Goal: Task Accomplishment & Management: Complete application form

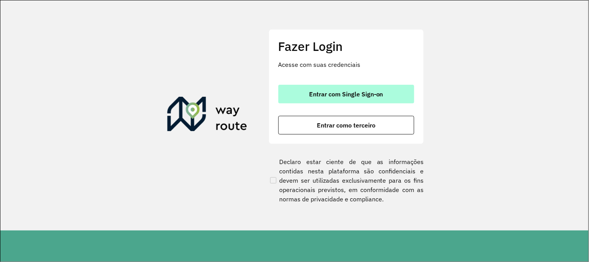
click at [350, 91] on span "Entrar com Single Sign-on" at bounding box center [346, 94] width 74 height 6
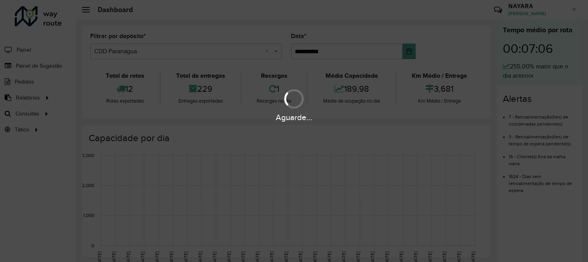
click at [14, 66] on div "Aguarde..." at bounding box center [294, 131] width 588 height 262
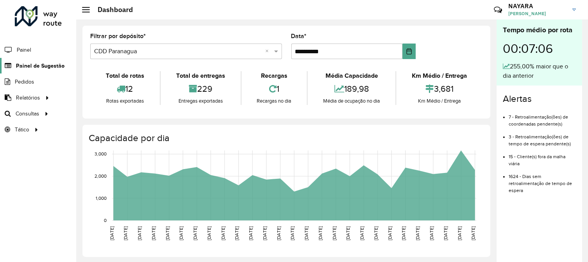
click at [30, 63] on span "Painel de Sugestão" at bounding box center [40, 66] width 49 height 8
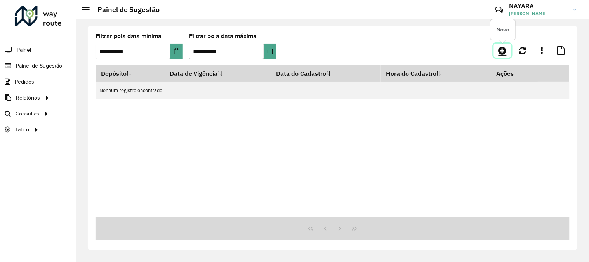
click at [500, 47] on icon at bounding box center [503, 50] width 8 height 9
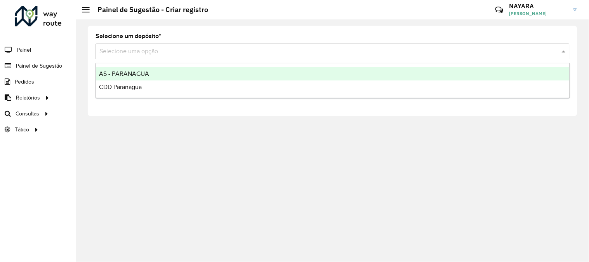
click at [141, 51] on input "text" at bounding box center [324, 51] width 451 height 9
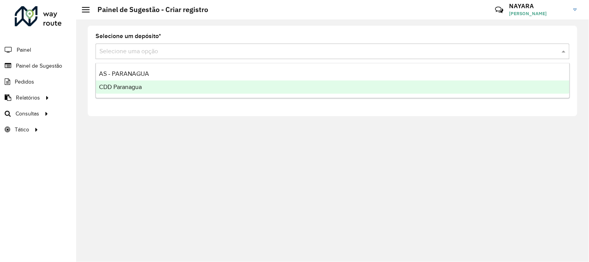
click at [146, 91] on div "CDD Paranagua" at bounding box center [333, 86] width 474 height 13
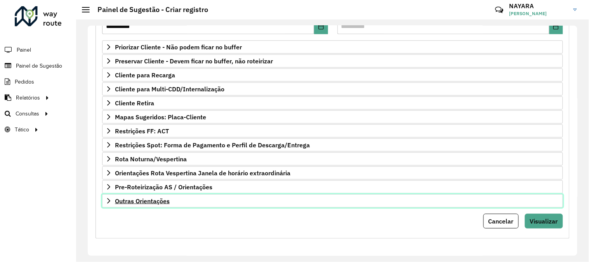
click at [173, 201] on link "Outras Orientações" at bounding box center [332, 200] width 461 height 13
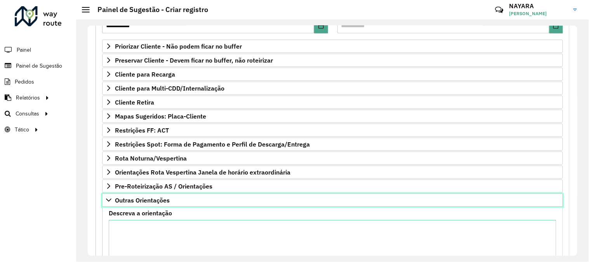
scroll to position [211, 0]
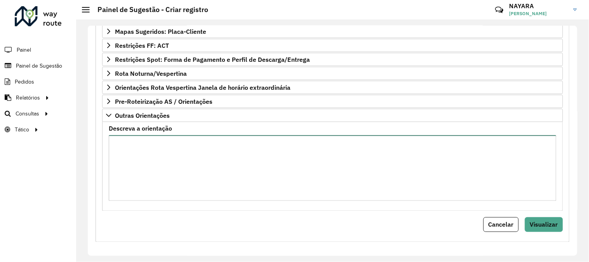
click at [177, 178] on textarea "Descreva a orientação" at bounding box center [333, 168] width 448 height 66
type textarea "*****"
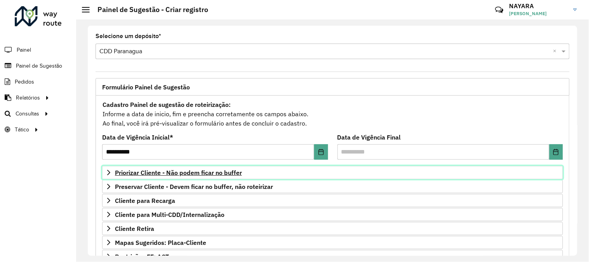
click at [156, 171] on span "Priorizar Cliente - Não podem ficar no buffer" at bounding box center [178, 172] width 127 height 6
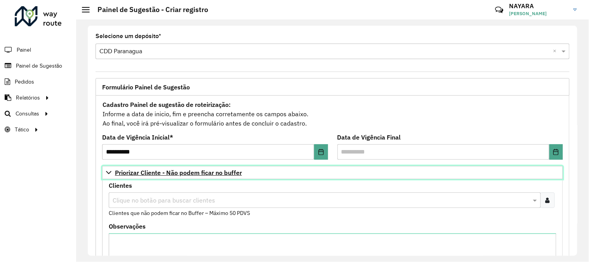
scroll to position [86, 0]
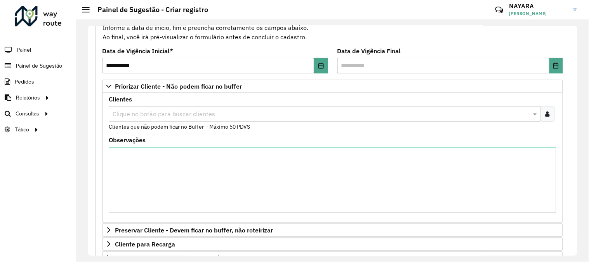
click at [553, 115] on div at bounding box center [548, 114] width 14 height 16
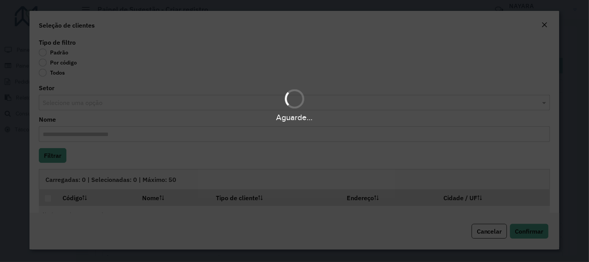
click at [69, 63] on div "Aguarde..." at bounding box center [294, 131] width 589 height 262
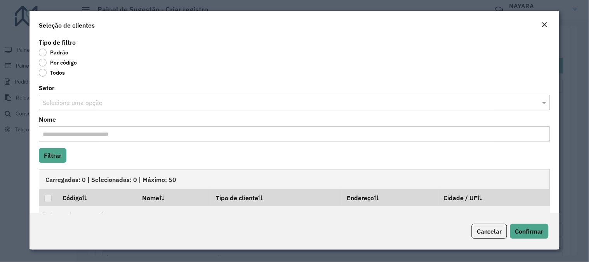
click at [65, 63] on label "Por código" at bounding box center [58, 63] width 38 height 8
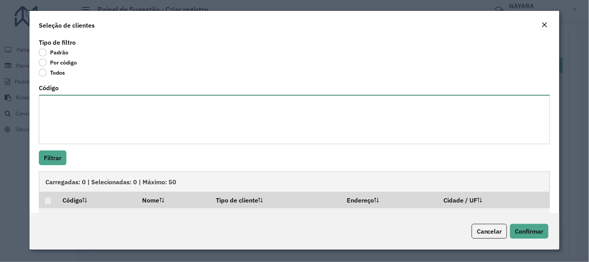
click at [103, 120] on textarea "Código" at bounding box center [295, 119] width 512 height 49
paste textarea "**** **** ***** ***** *** ****"
type textarea "**** **** ***** ***** *** ****"
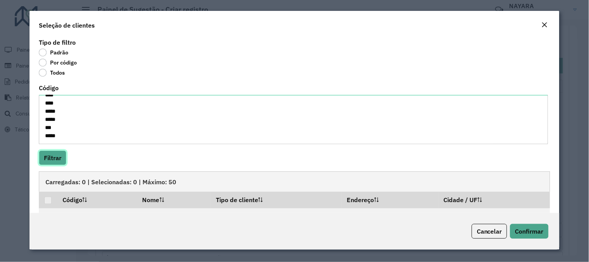
click at [61, 156] on button "Filtrar" at bounding box center [53, 157] width 28 height 15
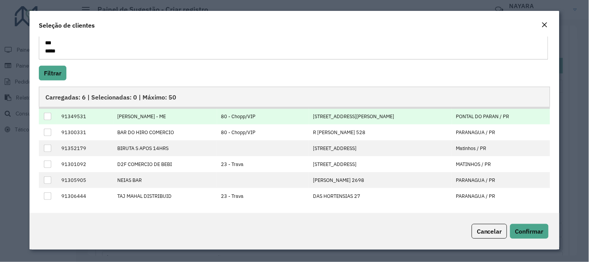
click at [51, 113] on div at bounding box center [47, 116] width 7 height 7
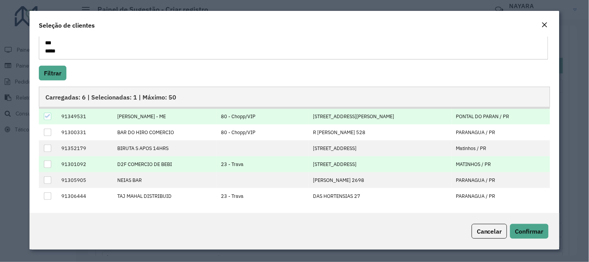
scroll to position [0, 0]
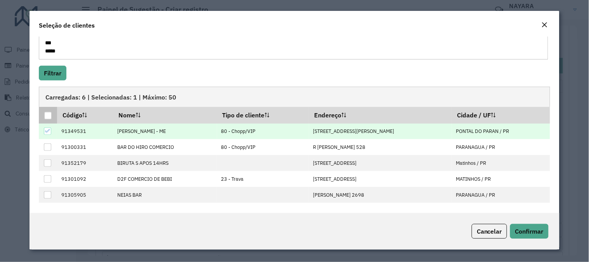
click at [51, 117] on div at bounding box center [47, 115] width 7 height 7
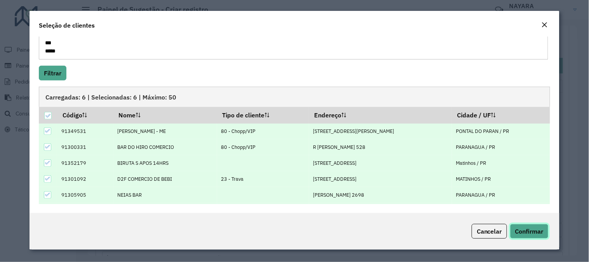
click at [531, 228] on span "Confirmar" at bounding box center [530, 231] width 28 height 8
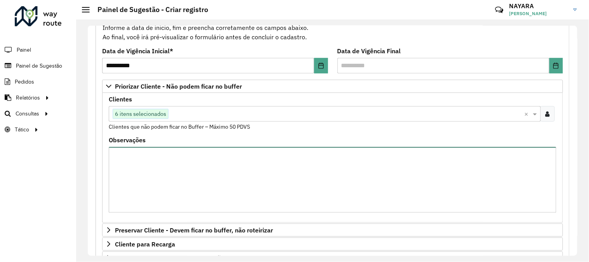
click at [363, 180] on textarea "Observações" at bounding box center [333, 180] width 448 height 66
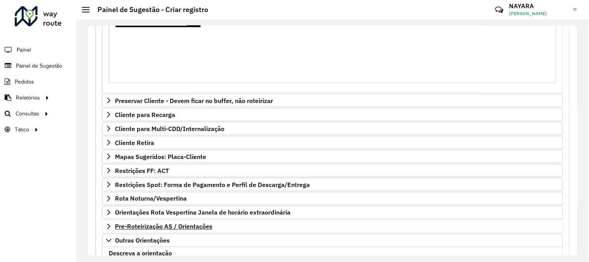
scroll to position [345, 0]
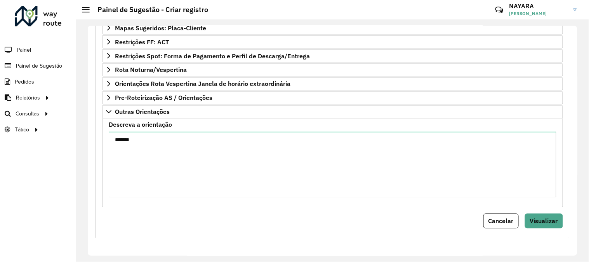
type textarea "**********"
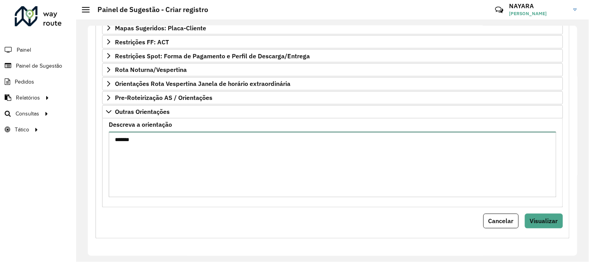
click at [237, 178] on textarea "*****" at bounding box center [333, 165] width 448 height 66
paste textarea "******"
type textarea "**********"
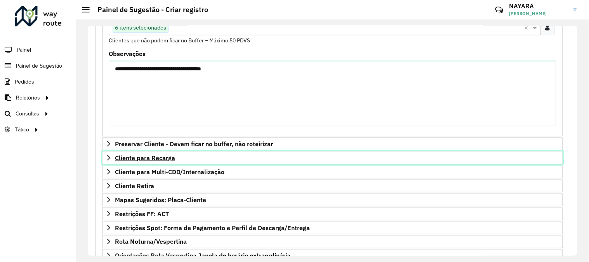
click at [152, 159] on span "Cliente para Recarga" at bounding box center [145, 158] width 60 height 6
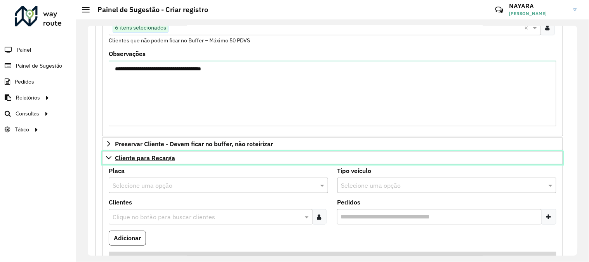
click at [131, 156] on span "Cliente para Recarga" at bounding box center [145, 158] width 60 height 6
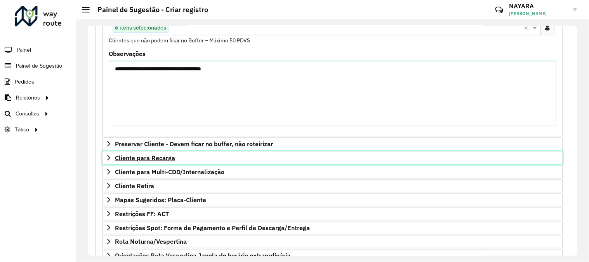
click at [141, 160] on span "Cliente para Recarga" at bounding box center [145, 158] width 60 height 6
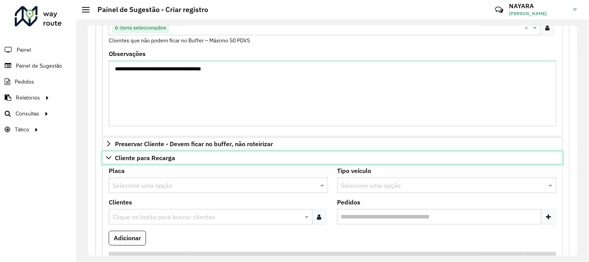
scroll to position [216, 0]
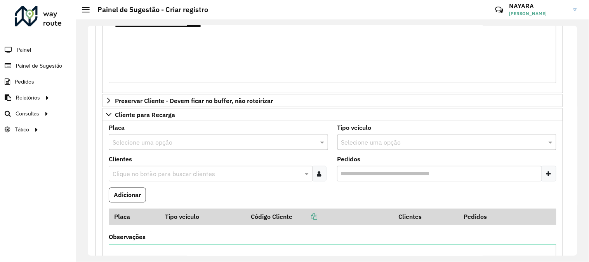
click at [270, 145] on input "text" at bounding box center [211, 142] width 196 height 9
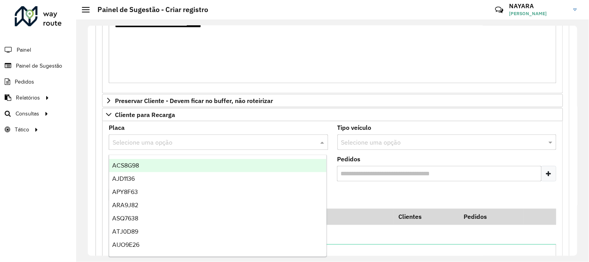
click at [270, 145] on input "text" at bounding box center [211, 142] width 196 height 9
click at [351, 185] on formly-field "Pedidos" at bounding box center [447, 171] width 229 height 31
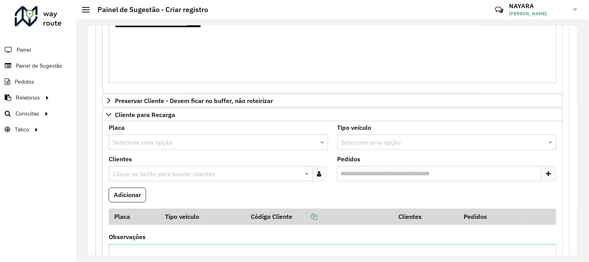
click at [367, 178] on input "Pedidos" at bounding box center [439, 174] width 205 height 16
click at [181, 174] on input "text" at bounding box center [207, 173] width 192 height 9
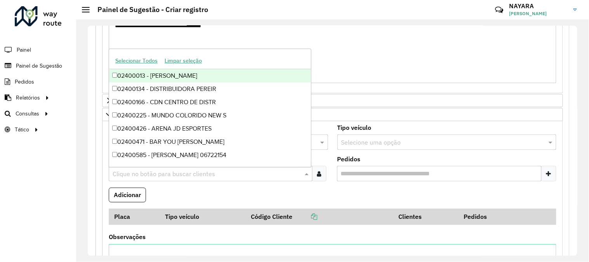
click at [181, 174] on input "text" at bounding box center [207, 173] width 192 height 9
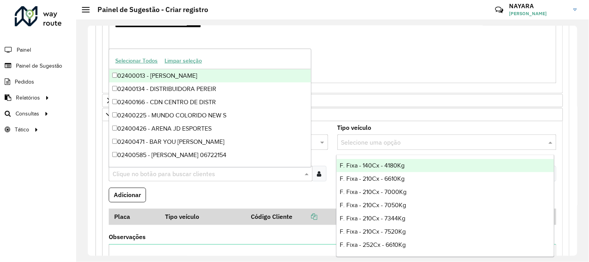
click at [364, 147] on input "text" at bounding box center [440, 142] width 196 height 9
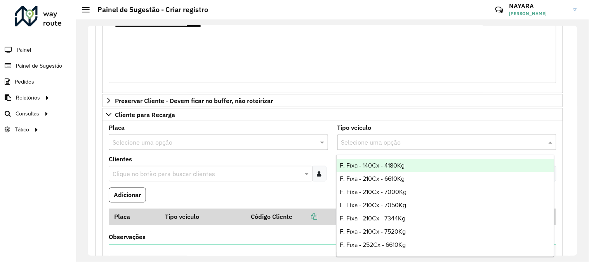
click at [294, 127] on div "Placa Selecione uma opção" at bounding box center [219, 137] width 220 height 25
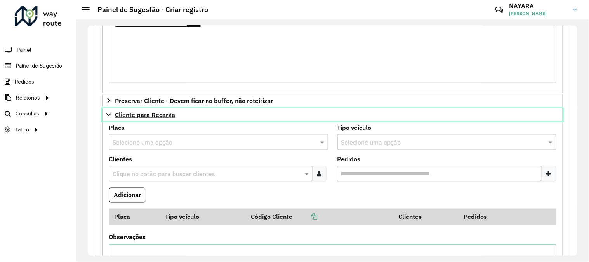
click at [111, 117] on icon at bounding box center [109, 115] width 6 height 6
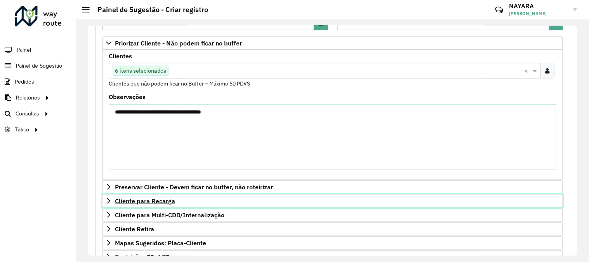
scroll to position [302, 0]
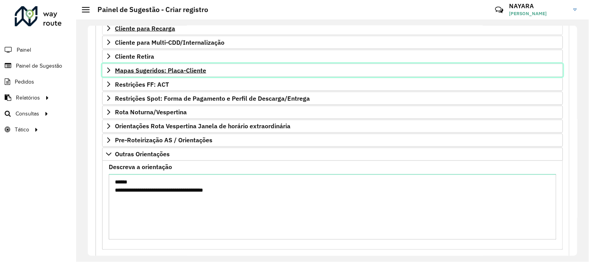
click at [106, 72] on icon at bounding box center [109, 70] width 6 height 6
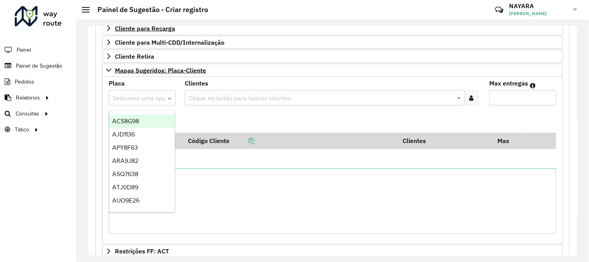
click at [139, 99] on input "text" at bounding box center [135, 98] width 44 height 9
type input "*"
type input "***"
click at [152, 120] on div "REC0001" at bounding box center [142, 121] width 66 height 13
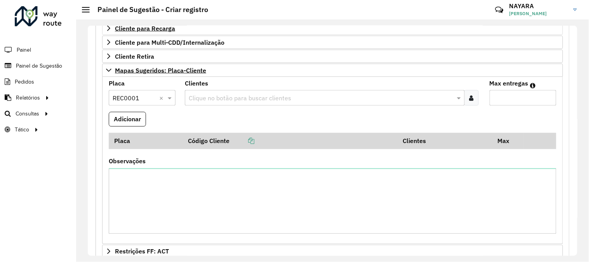
click at [471, 99] on icon at bounding box center [472, 98] width 4 height 6
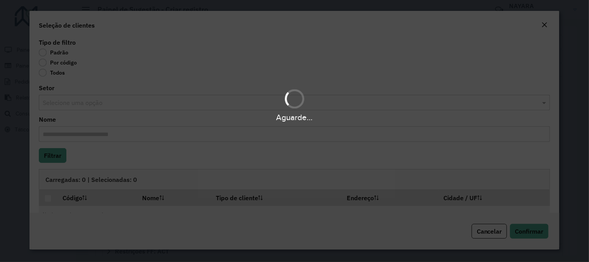
click at [56, 63] on div "Aguarde..." at bounding box center [294, 131] width 589 height 262
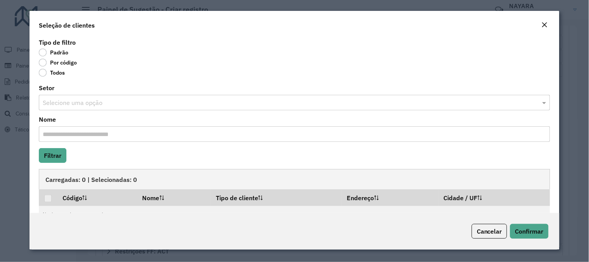
click at [75, 65] on label "Por código" at bounding box center [58, 63] width 38 height 8
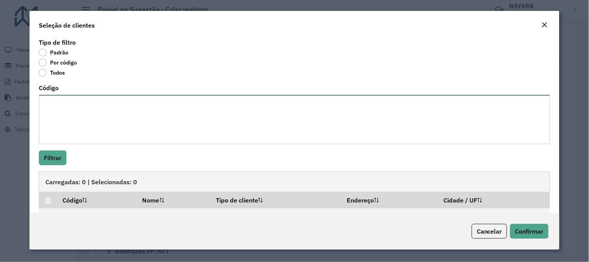
click at [297, 116] on textarea "Código" at bounding box center [295, 119] width 512 height 49
paste textarea "**** *****"
type textarea "**** *****"
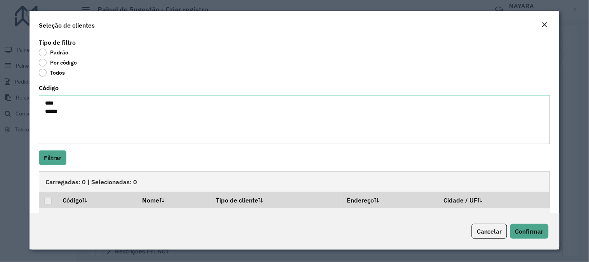
click at [72, 155] on hb-field-button "Filtrar" at bounding box center [295, 157] width 512 height 15
click at [63, 152] on button "Filtrar" at bounding box center [53, 157] width 28 height 15
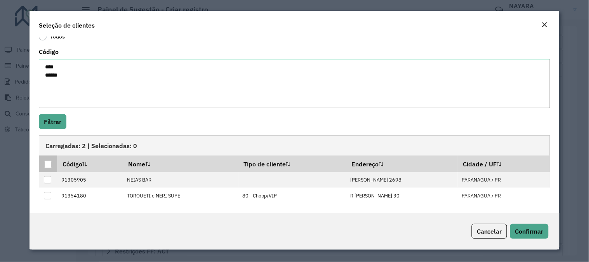
click at [47, 161] on div at bounding box center [47, 164] width 7 height 7
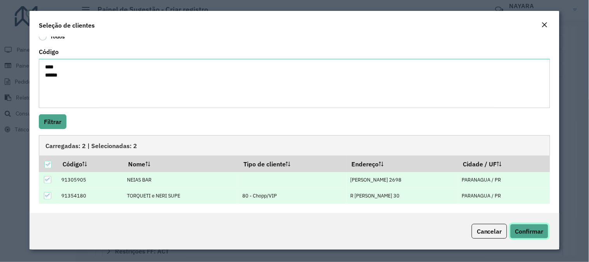
click at [529, 232] on span "Confirmar" at bounding box center [530, 231] width 28 height 8
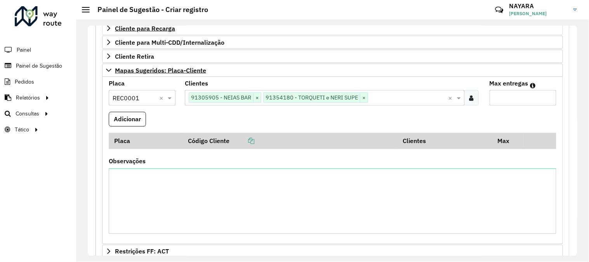
click at [495, 98] on input "Max entregas" at bounding box center [523, 98] width 67 height 16
type input "*"
click at [121, 121] on button "Adicionar" at bounding box center [127, 119] width 37 height 15
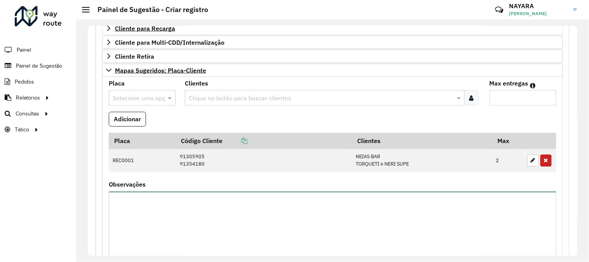
click at [175, 234] on textarea "Observações" at bounding box center [333, 225] width 448 height 66
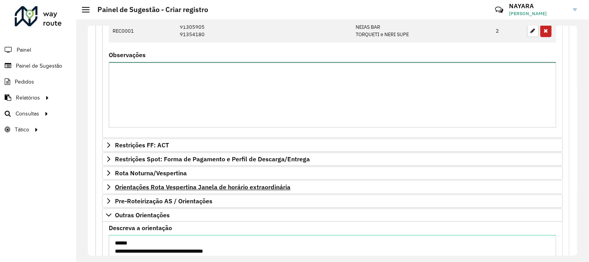
scroll to position [537, 0]
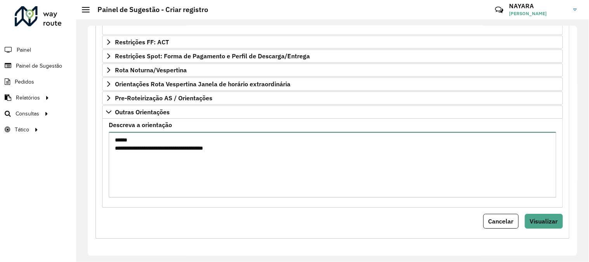
click at [235, 164] on textarea "**********" at bounding box center [333, 165] width 448 height 66
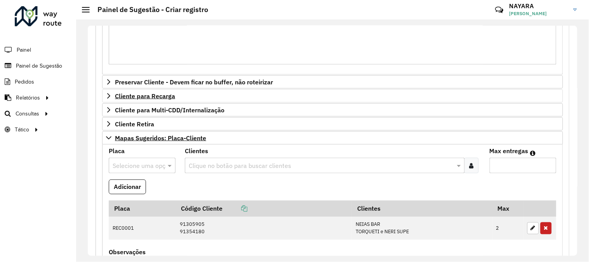
scroll to position [407, 0]
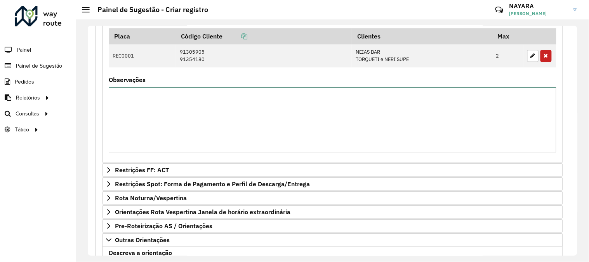
click at [177, 131] on textarea "Observações" at bounding box center [333, 120] width 448 height 66
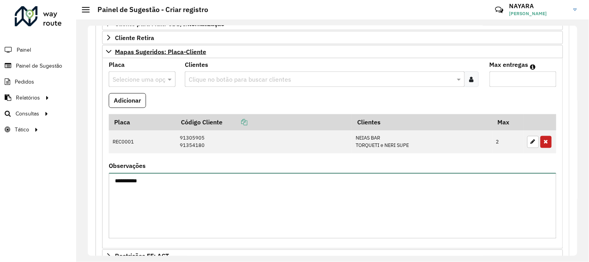
scroll to position [191, 0]
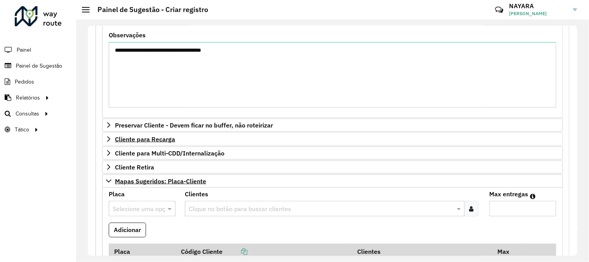
type textarea "**********"
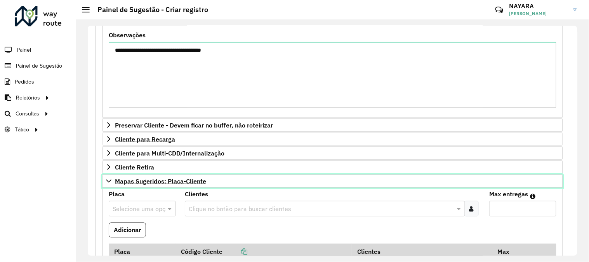
click at [108, 186] on link "Mapas Sugeridos: Placa-Cliente" at bounding box center [332, 180] width 461 height 13
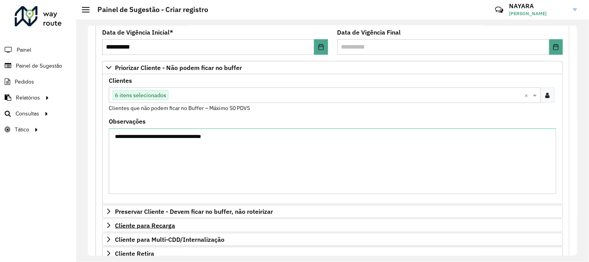
scroll to position [346, 0]
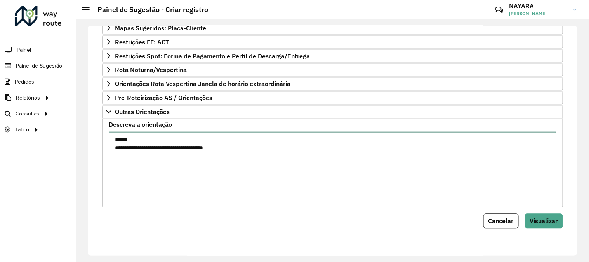
click at [279, 169] on textarea "**********" at bounding box center [333, 165] width 448 height 66
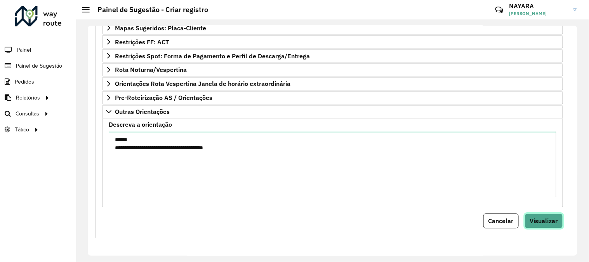
click at [543, 219] on span "Visualizar" at bounding box center [544, 221] width 28 height 8
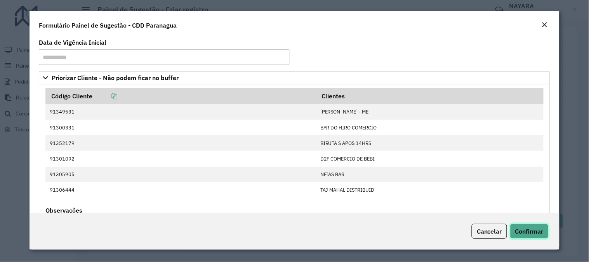
click at [538, 228] on span "Confirmar" at bounding box center [530, 231] width 28 height 8
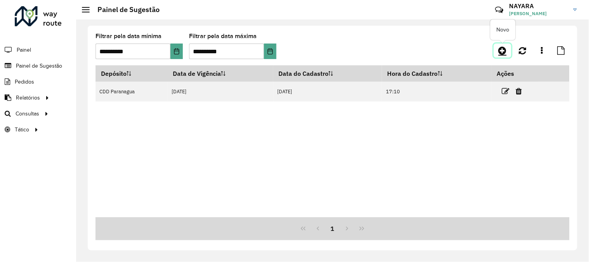
click at [500, 49] on icon at bounding box center [503, 50] width 8 height 9
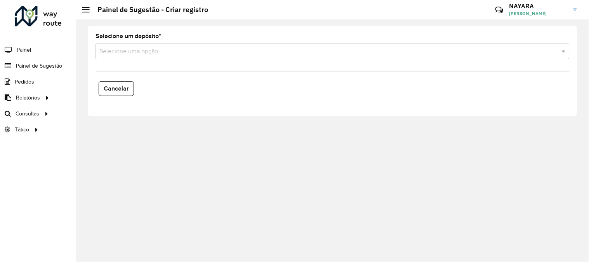
click at [155, 56] on div "Selecione uma opção" at bounding box center [333, 52] width 474 height 16
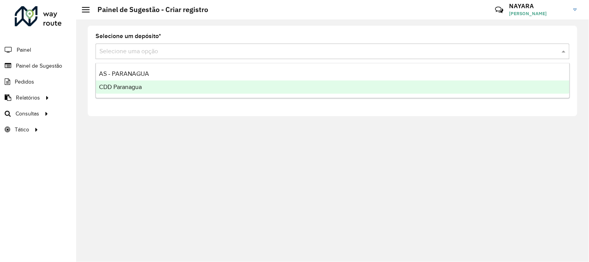
click at [133, 88] on span "CDD Paranagua" at bounding box center [120, 87] width 43 height 7
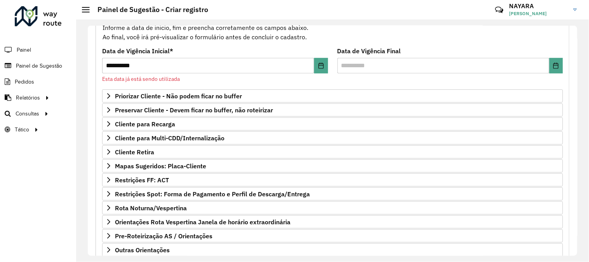
scroll to position [129, 0]
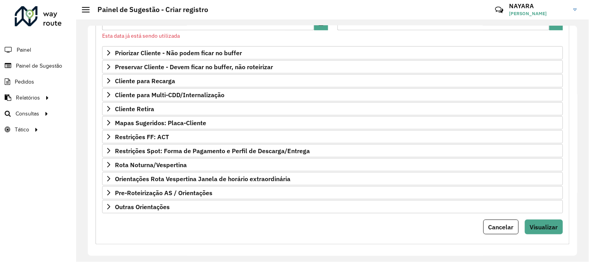
click at [126, 216] on form "**********" at bounding box center [332, 102] width 461 height 264
click at [131, 210] on span "Outras Orientações" at bounding box center [142, 207] width 55 height 6
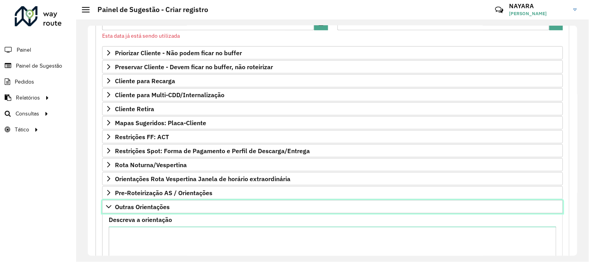
scroll to position [216, 0]
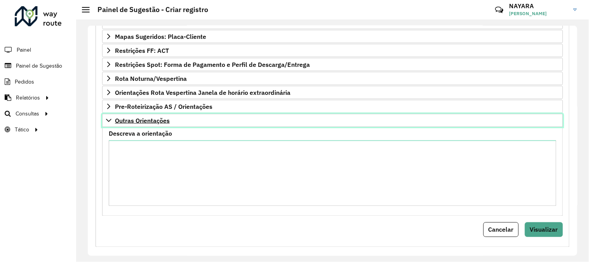
click at [108, 118] on icon at bounding box center [109, 120] width 6 height 6
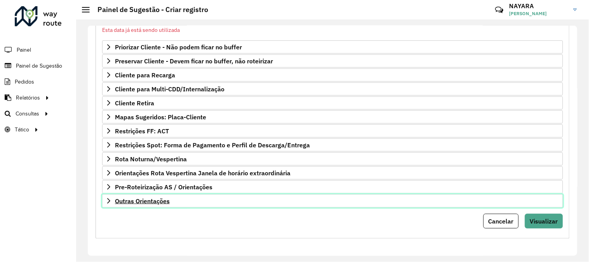
scroll to position [32, 0]
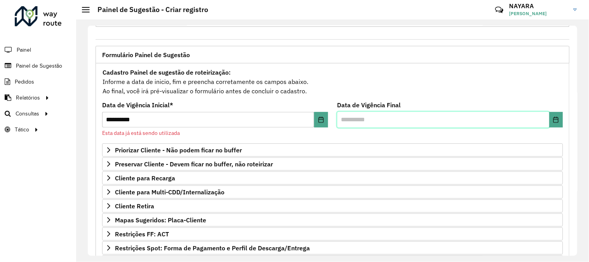
click at [383, 121] on input "text" at bounding box center [444, 120] width 212 height 16
click at [33, 52] on li "Painel" at bounding box center [38, 50] width 76 height 16
click at [26, 48] on span "Painel" at bounding box center [25, 50] width 16 height 8
click at [28, 70] on span "Painel de Sugestão" at bounding box center [40, 66] width 49 height 8
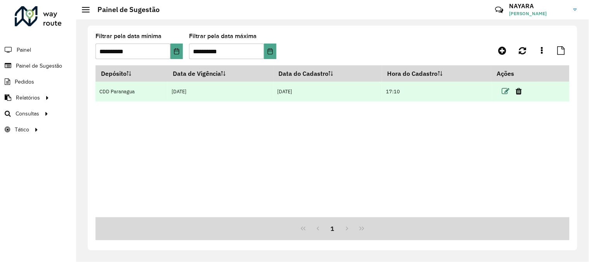
click at [504, 92] on icon at bounding box center [506, 91] width 8 height 8
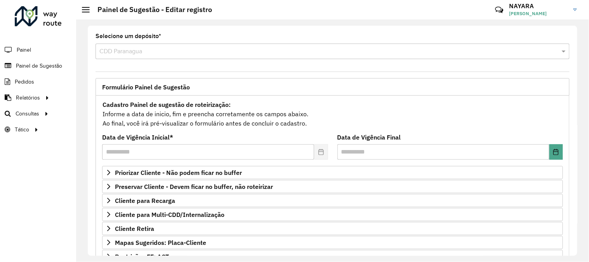
scroll to position [126, 0]
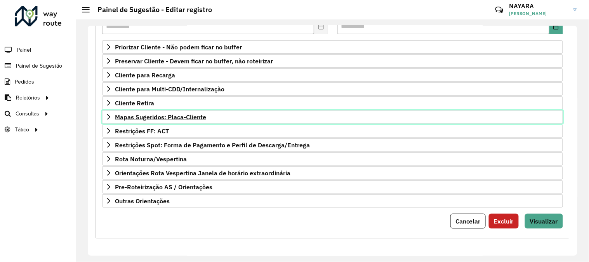
click at [159, 116] on span "Mapas Sugeridos: Placa-Cliente" at bounding box center [160, 117] width 91 height 6
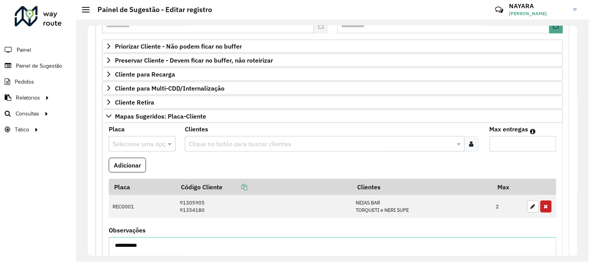
click at [141, 147] on input "text" at bounding box center [135, 143] width 44 height 9
type input "***"
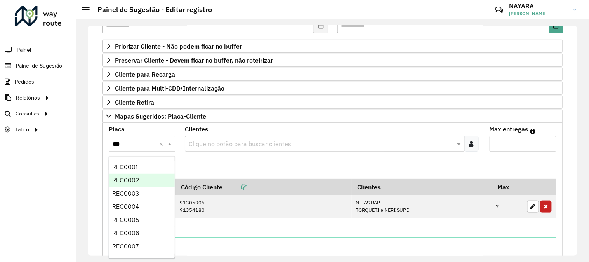
click at [136, 179] on span "REC0002" at bounding box center [125, 180] width 27 height 7
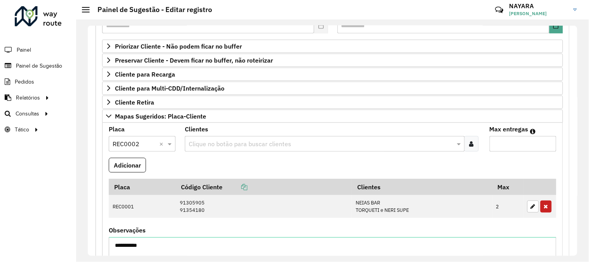
click at [474, 145] on div at bounding box center [472, 144] width 14 height 16
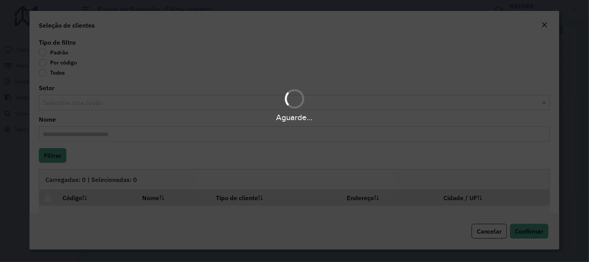
click at [69, 61] on div "Aguarde..." at bounding box center [294, 131] width 589 height 262
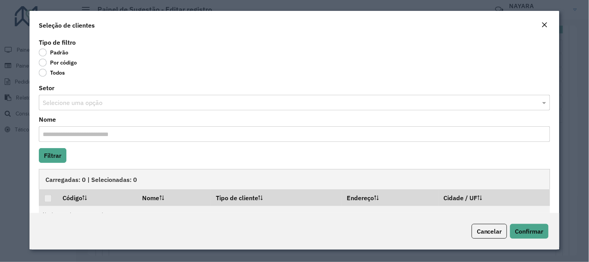
click at [63, 63] on label "Por código" at bounding box center [58, 63] width 38 height 8
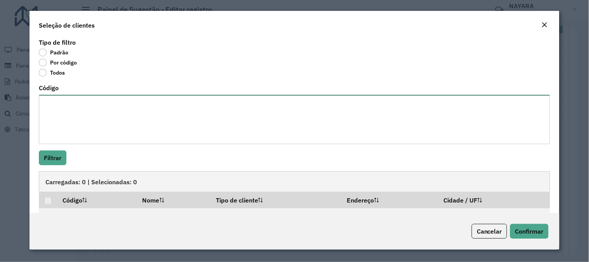
click at [71, 101] on textarea "Código" at bounding box center [295, 119] width 512 height 49
type textarea "****"
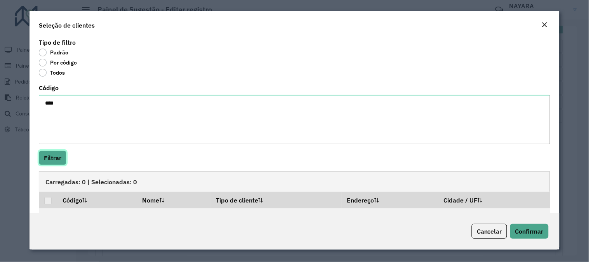
click at [54, 152] on button "Filtrar" at bounding box center [53, 157] width 28 height 15
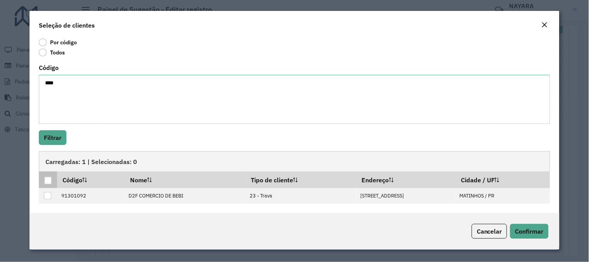
click at [51, 180] on div at bounding box center [47, 180] width 7 height 7
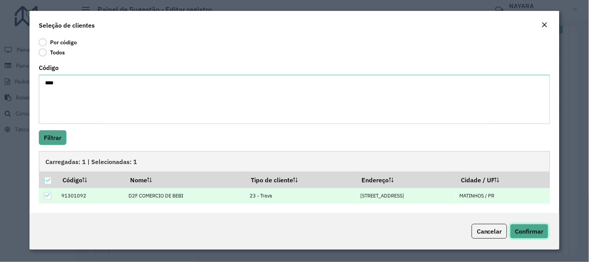
click at [527, 232] on span "Confirmar" at bounding box center [530, 231] width 28 height 8
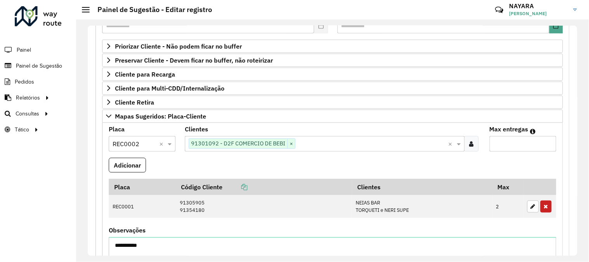
click at [525, 141] on input "Max entregas" at bounding box center [523, 144] width 67 height 16
type input "*"
click at [141, 169] on button "Adicionar" at bounding box center [127, 165] width 37 height 15
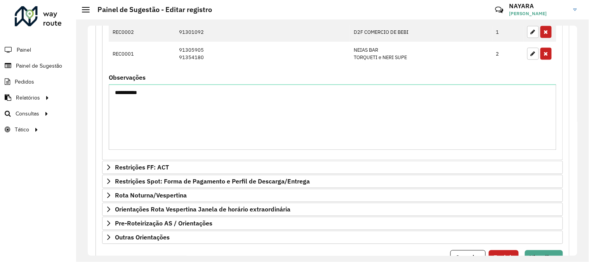
scroll to position [337, 0]
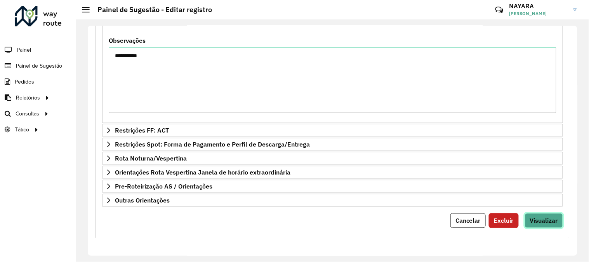
click at [543, 223] on span "Visualizar" at bounding box center [544, 221] width 28 height 8
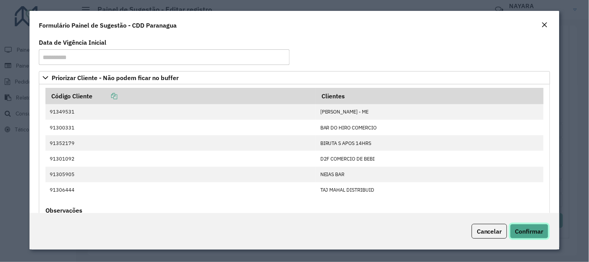
click at [540, 227] on button "Confirmar" at bounding box center [530, 231] width 38 height 15
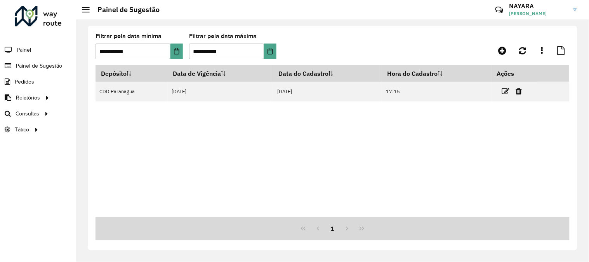
click at [241, 158] on div "Depósito Data de Vigência Data do Cadastro Hora do Cadastro Ações CDD Paranagua…" at bounding box center [333, 141] width 474 height 152
